Goal: Task Accomplishment & Management: Manage account settings

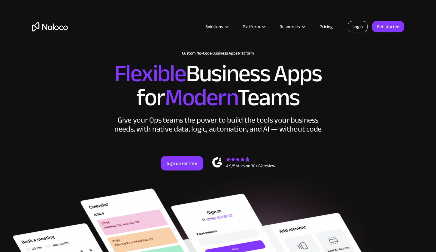
click at [361, 23] on link "Login" at bounding box center [358, 26] width 20 height 11
click at [316, 116] on div "Give your Ops teams the power to build the tools your business needs, with nati…" at bounding box center [218, 125] width 210 height 18
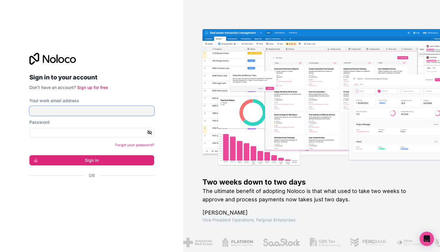
click at [104, 108] on input "Your work email address" at bounding box center [91, 111] width 125 height 10
click at [104, 186] on div "Přihlášení přes Google. Otevře se na nové kartě" at bounding box center [89, 192] width 120 height 13
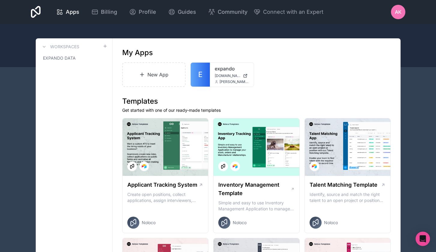
click at [397, 16] on div "AK" at bounding box center [398, 12] width 14 height 14
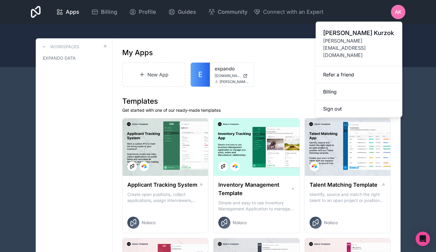
click at [132, 32] on div at bounding box center [218, 45] width 436 height 43
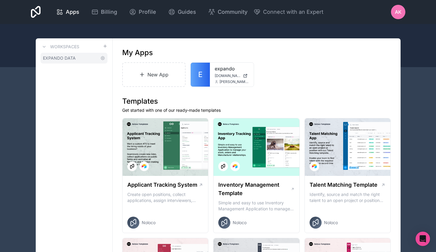
click at [56, 60] on span "EXPANDO DATA" at bounding box center [59, 58] width 33 height 6
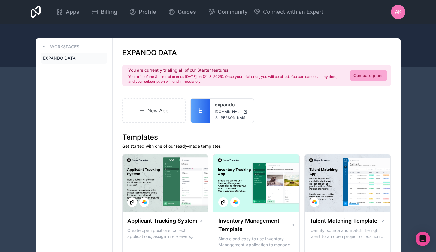
drag, startPoint x: 161, startPoint y: 78, endPoint x: 262, endPoint y: 81, distance: 100.9
click at [262, 81] on p "Your trial of the Starter plan ends in 7 days on (21. 8. 2025). Once your trial…" at bounding box center [235, 79] width 214 height 10
click at [359, 74] on link "Compare plans" at bounding box center [369, 75] width 38 height 11
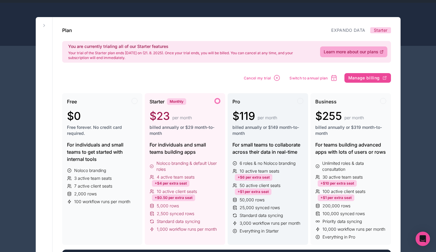
scroll to position [21, 0]
click at [259, 78] on span "Cancel my trial" at bounding box center [257, 78] width 27 height 5
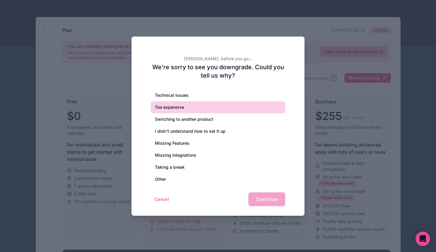
click at [172, 108] on div "Too expensive" at bounding box center [218, 107] width 134 height 12
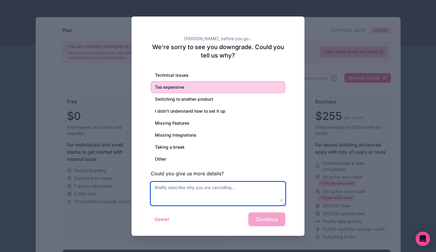
click at [219, 187] on textarea at bounding box center [218, 193] width 134 height 23
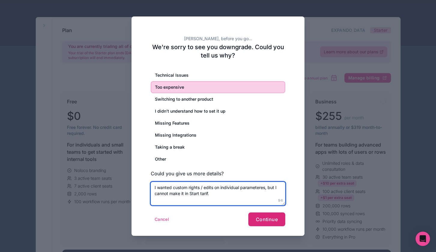
type textarea "I wanted custom rights / edits on individual parameteres, but I cannot make it …"
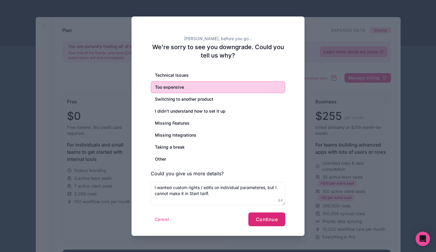
click at [272, 221] on span "Continue" at bounding box center [267, 220] width 22 height 6
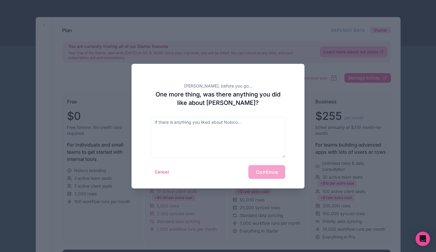
click at [262, 174] on div "Cancel Continue" at bounding box center [218, 172] width 134 height 14
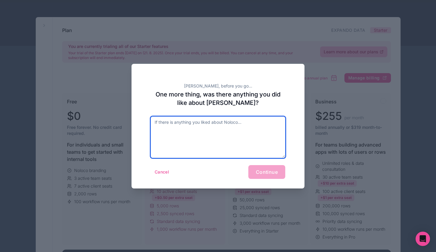
click at [183, 132] on textarea at bounding box center [218, 137] width 134 height 41
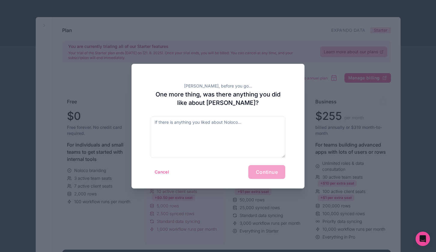
click at [263, 171] on div "Cancel Continue" at bounding box center [218, 172] width 134 height 14
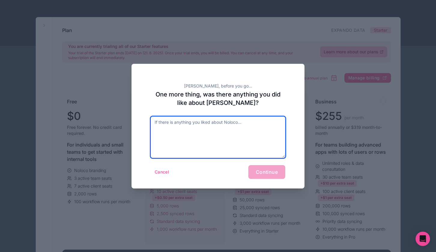
click at [230, 141] on textarea at bounding box center [218, 137] width 134 height 41
type textarea "Tool is pretty cool!"
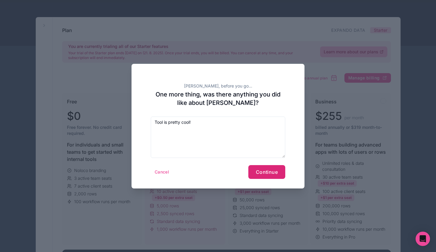
click at [269, 177] on button "Continue" at bounding box center [266, 172] width 37 height 14
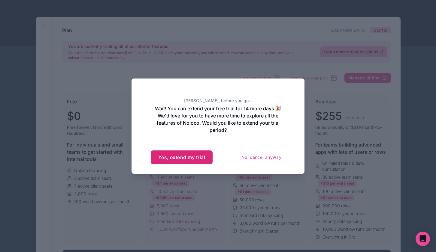
click at [187, 160] on button "Yes, extend my trial" at bounding box center [182, 158] width 62 height 14
